Goal: Task Accomplishment & Management: Manage account settings

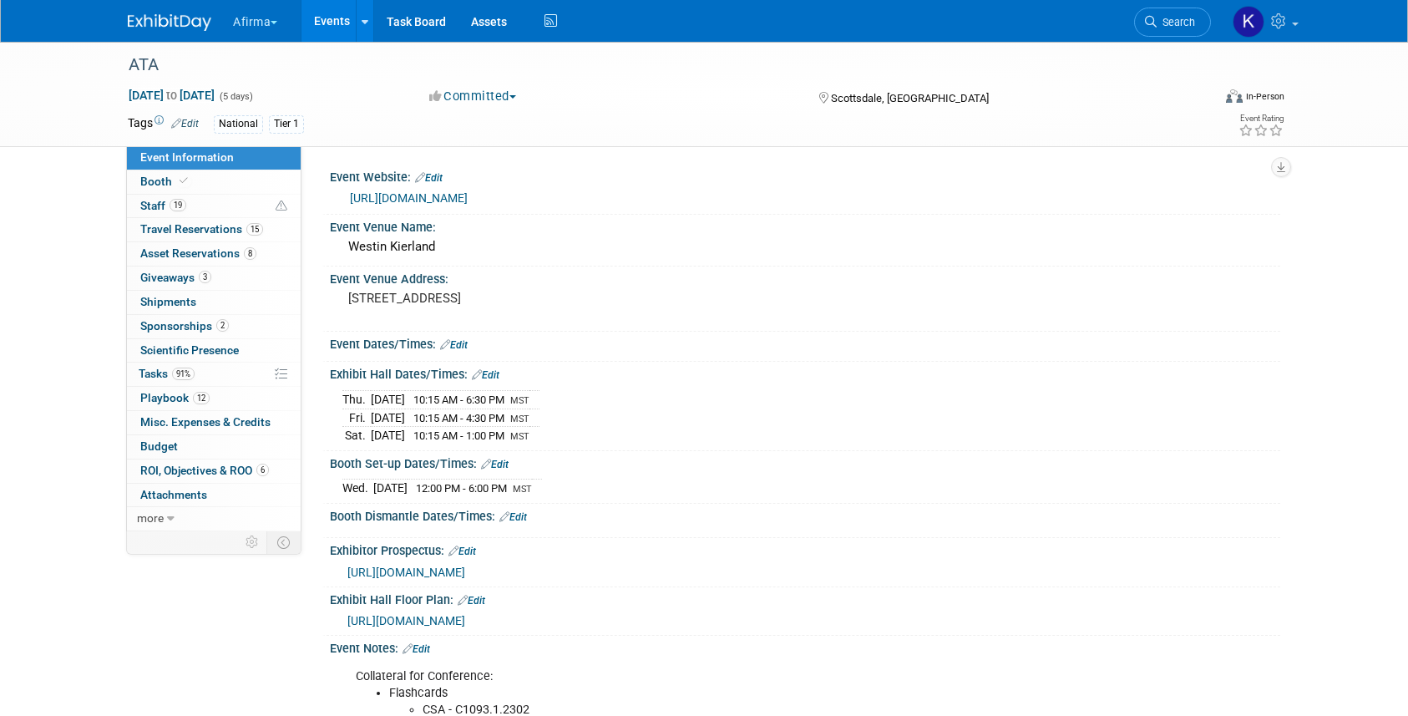
click at [328, 17] on link "Events" at bounding box center [331, 21] width 61 height 42
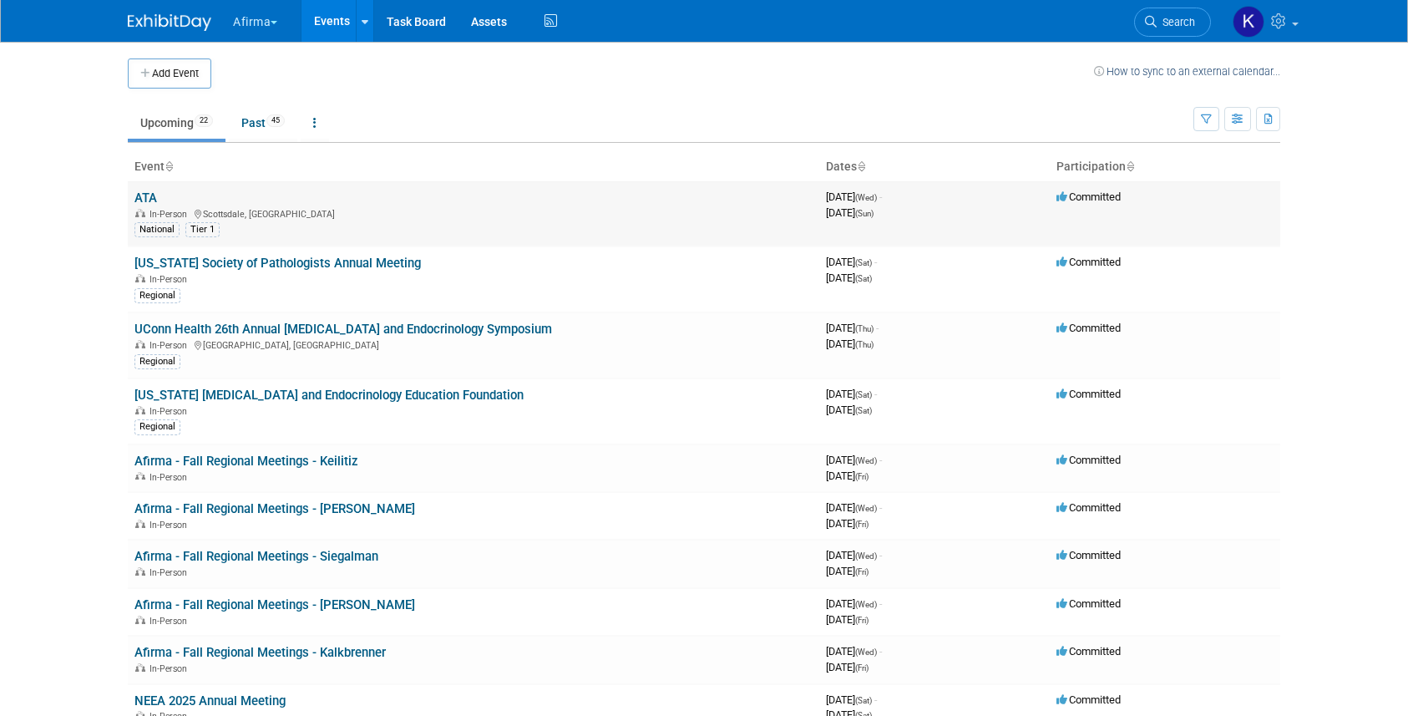
click at [154, 194] on link "ATA" at bounding box center [145, 197] width 23 height 15
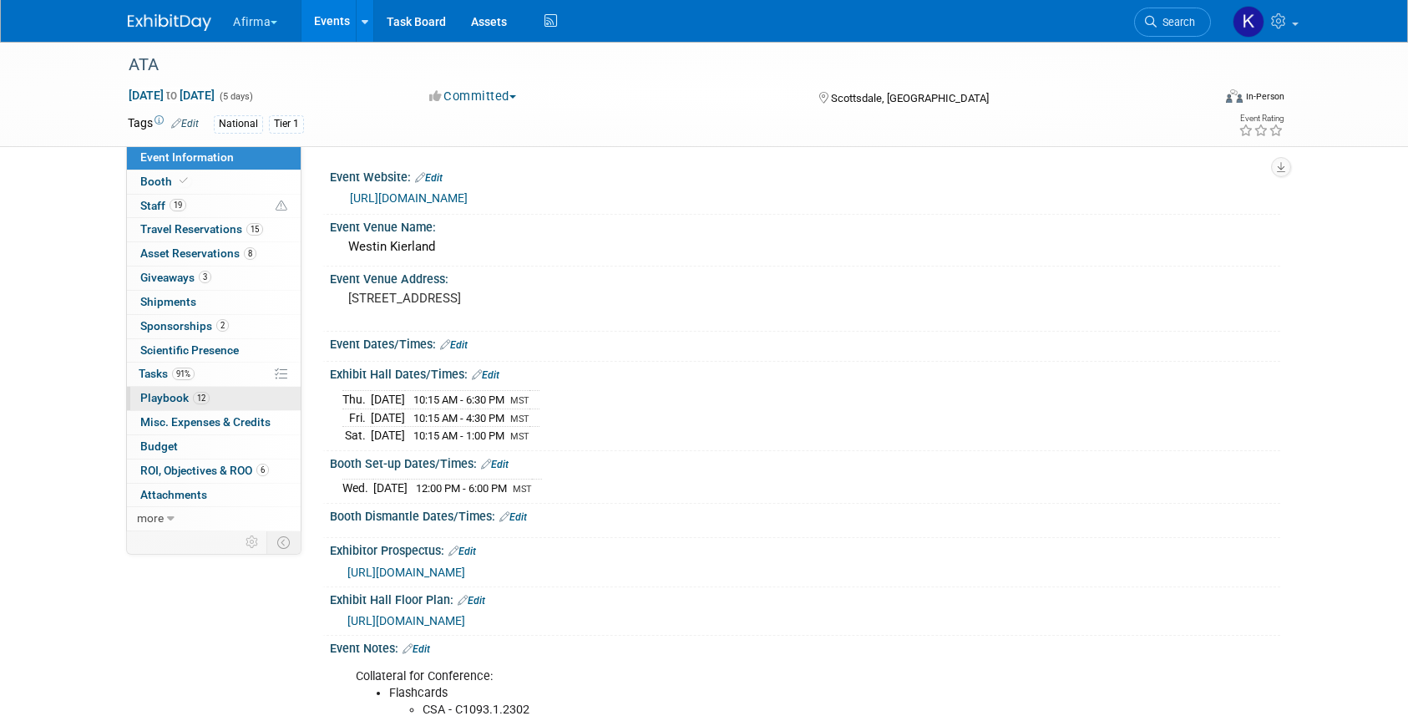
click at [185, 392] on span "Playbook 12" at bounding box center [174, 397] width 69 height 13
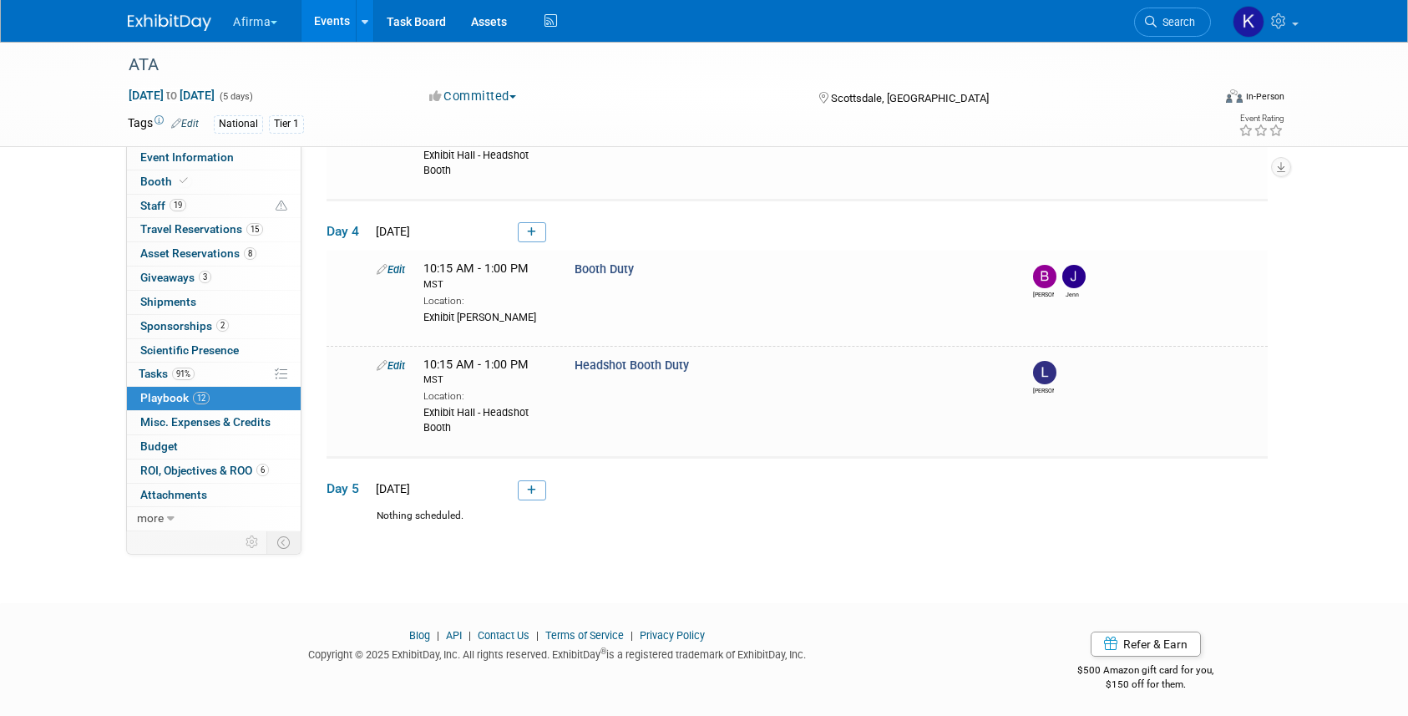
scroll to position [1185, 0]
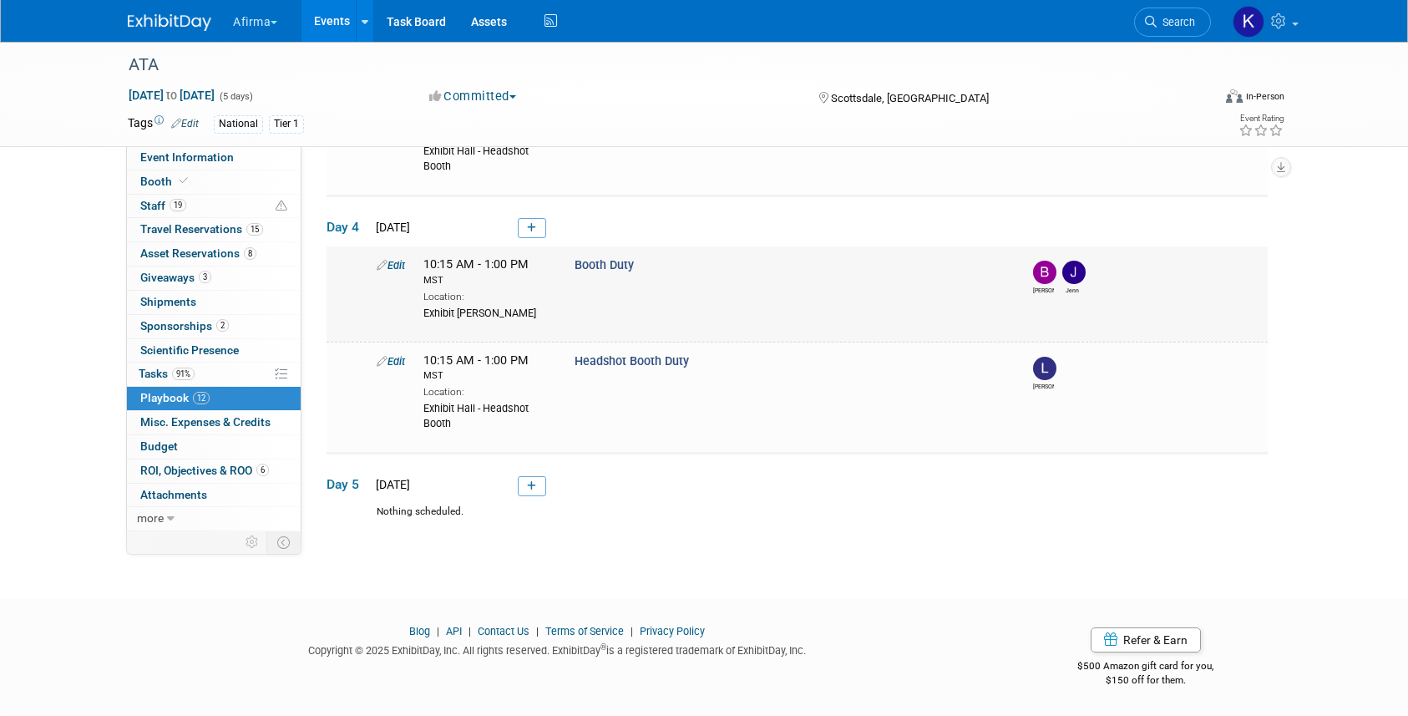
click at [397, 267] on link "Edit" at bounding box center [391, 265] width 28 height 13
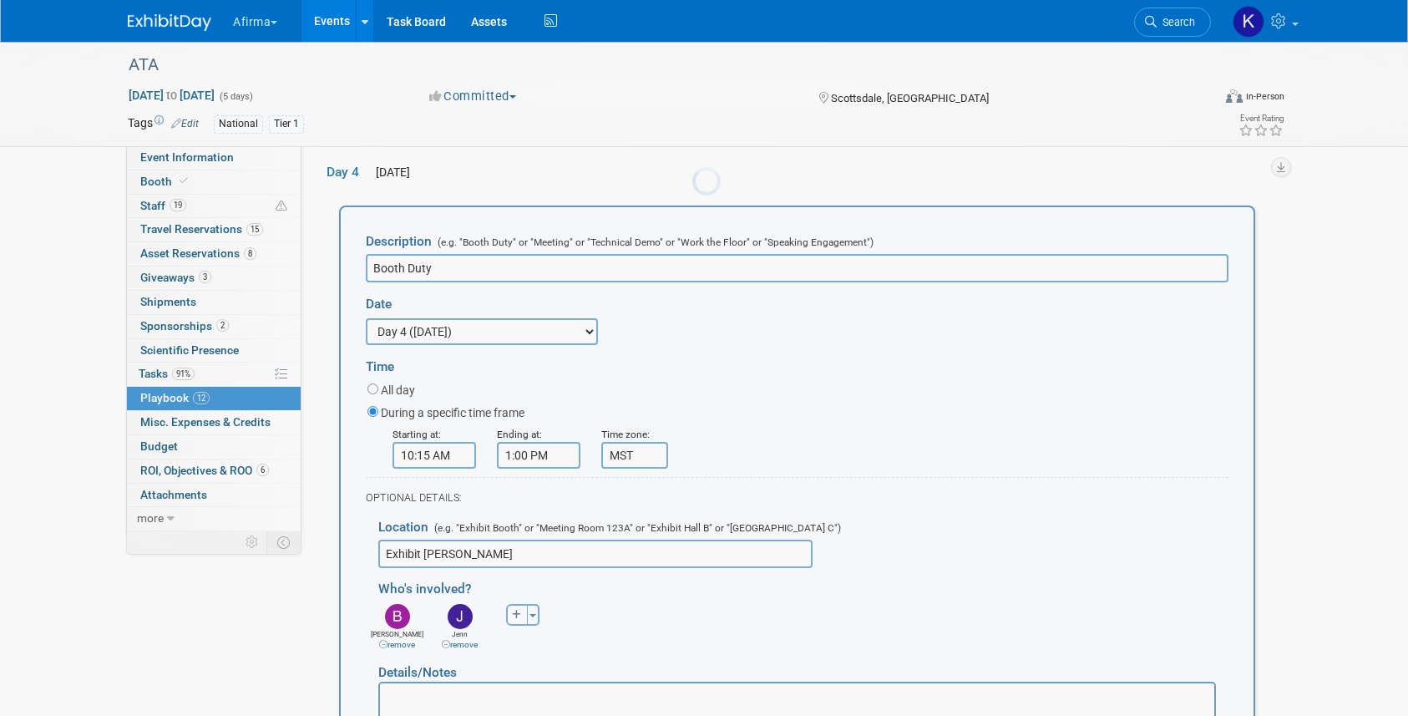
scroll to position [0, 0]
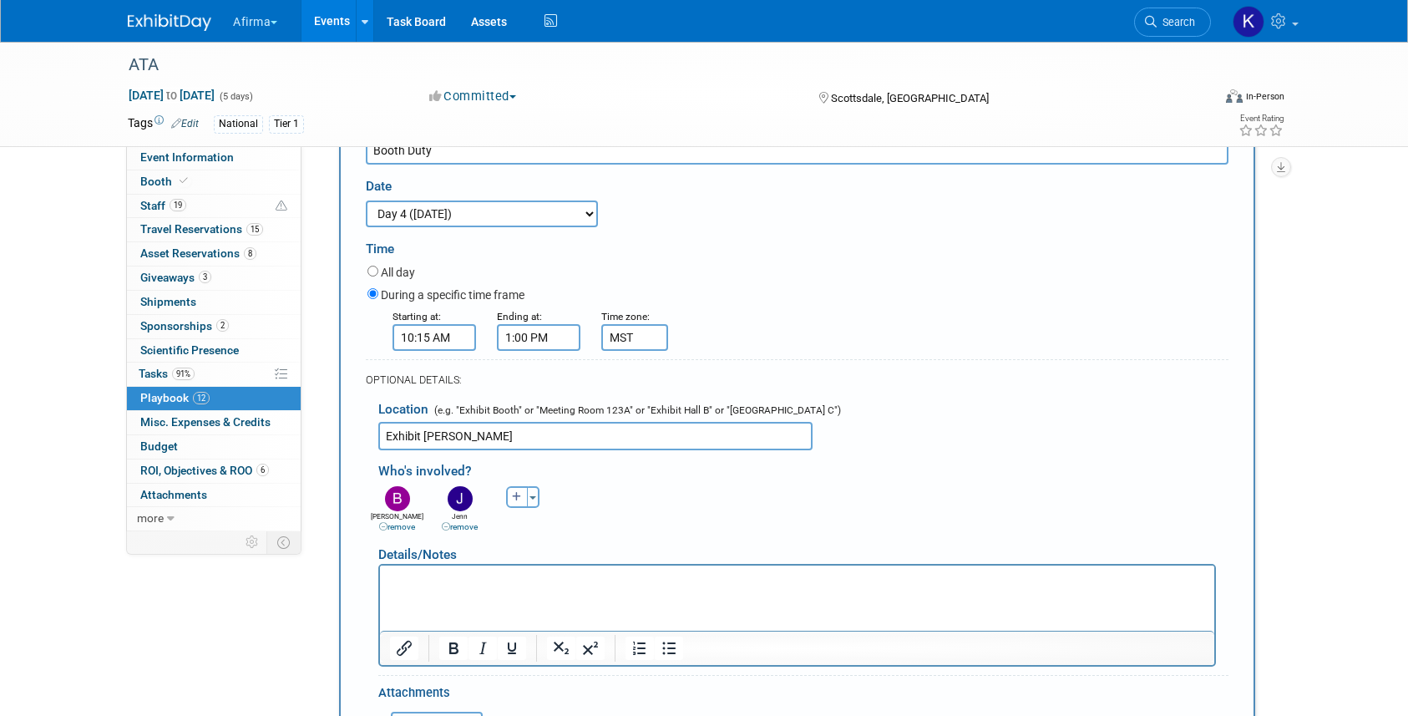
click at [467, 529] on link "remove" at bounding box center [460, 526] width 36 height 9
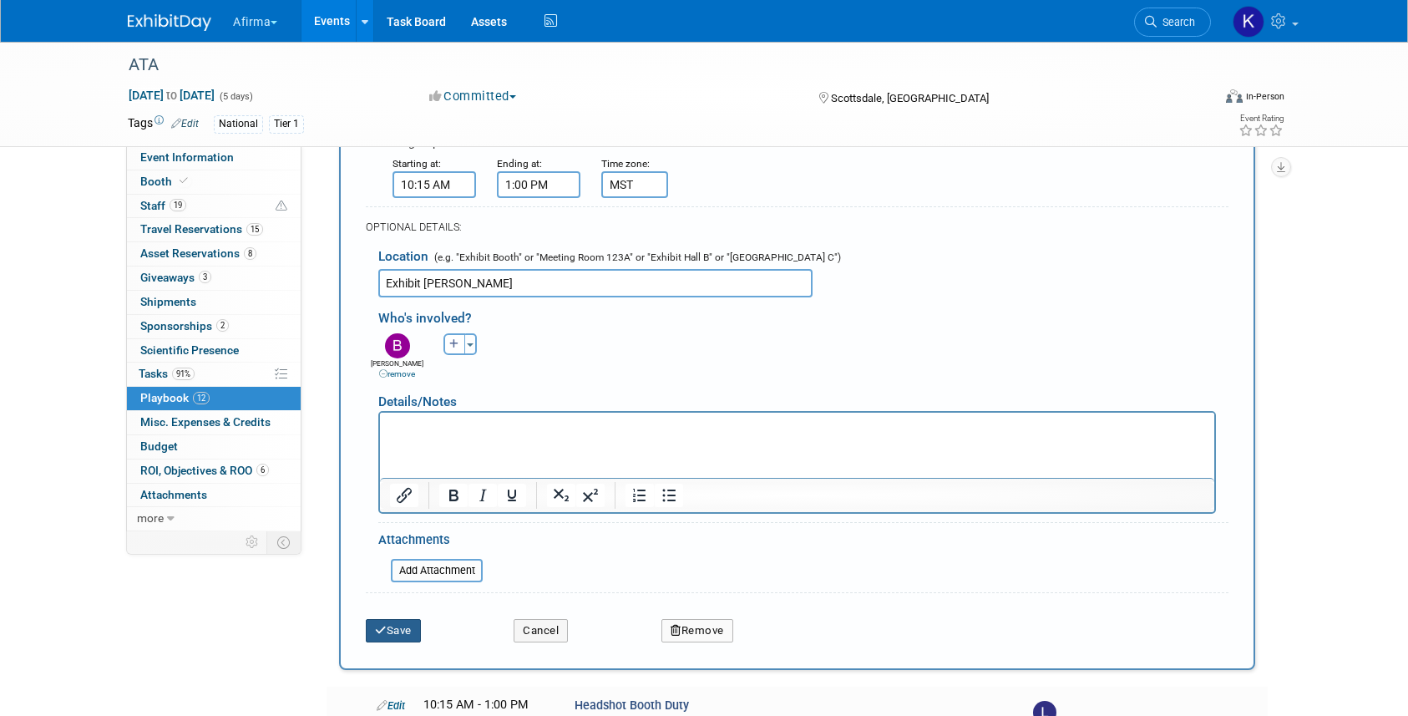
click at [397, 630] on button "Save" at bounding box center [393, 630] width 55 height 23
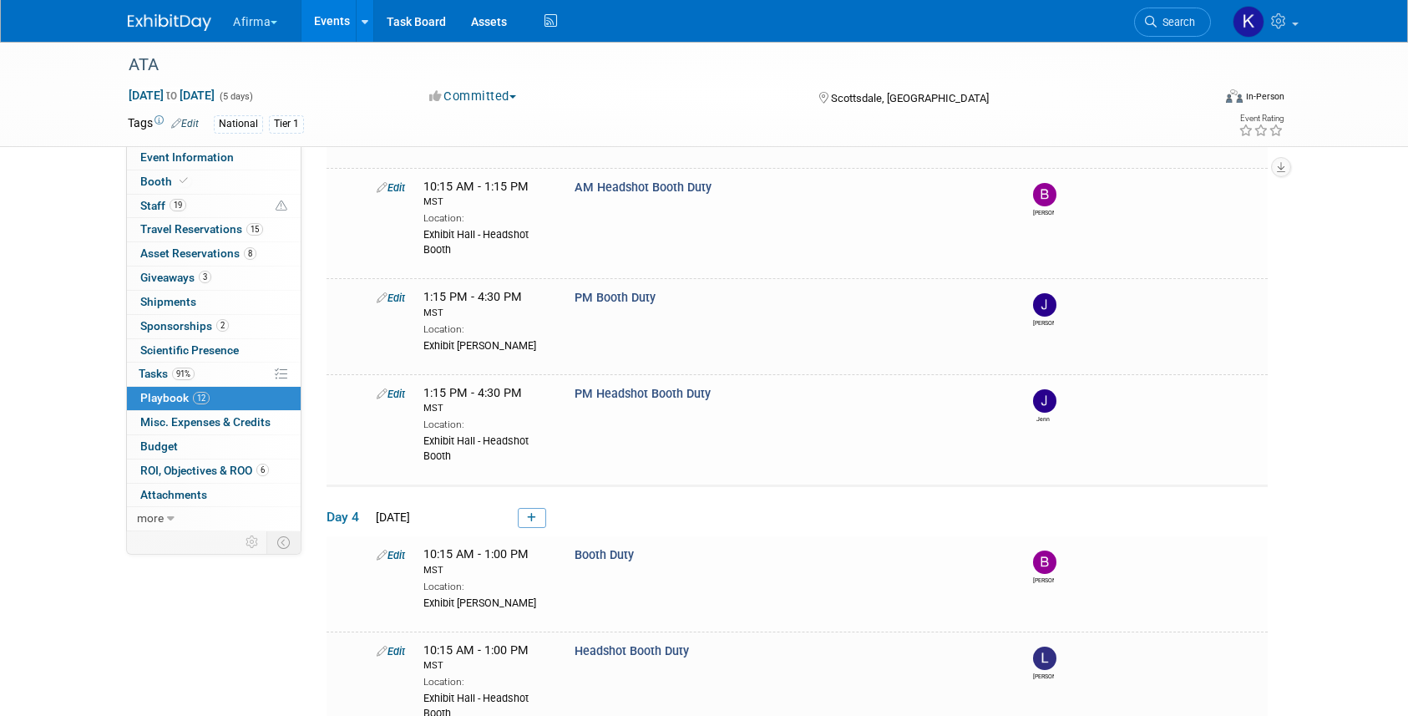
scroll to position [1185, 0]
